Goal: Find specific page/section: Find specific page/section

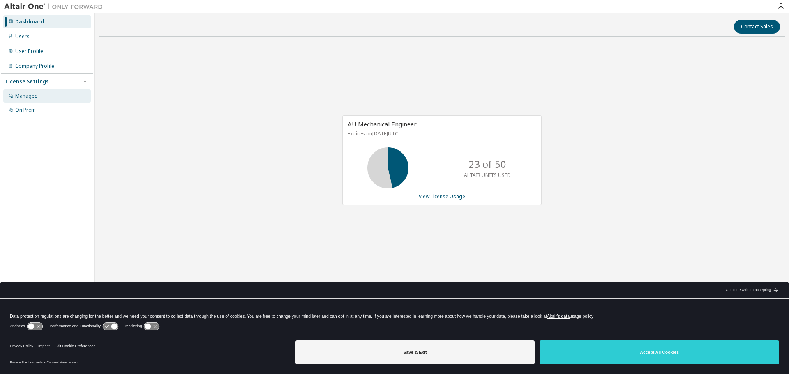
click at [30, 94] on div "Managed" at bounding box center [26, 96] width 23 height 7
